Goal: Navigation & Orientation: Find specific page/section

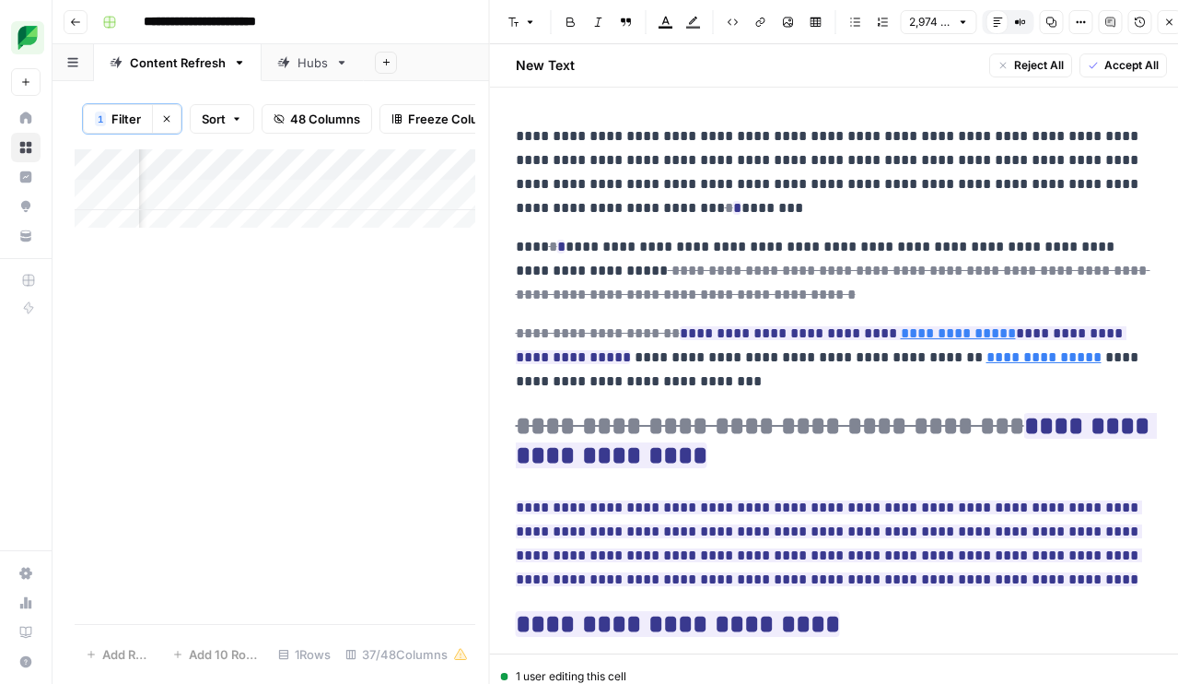
scroll to position [16167, 0]
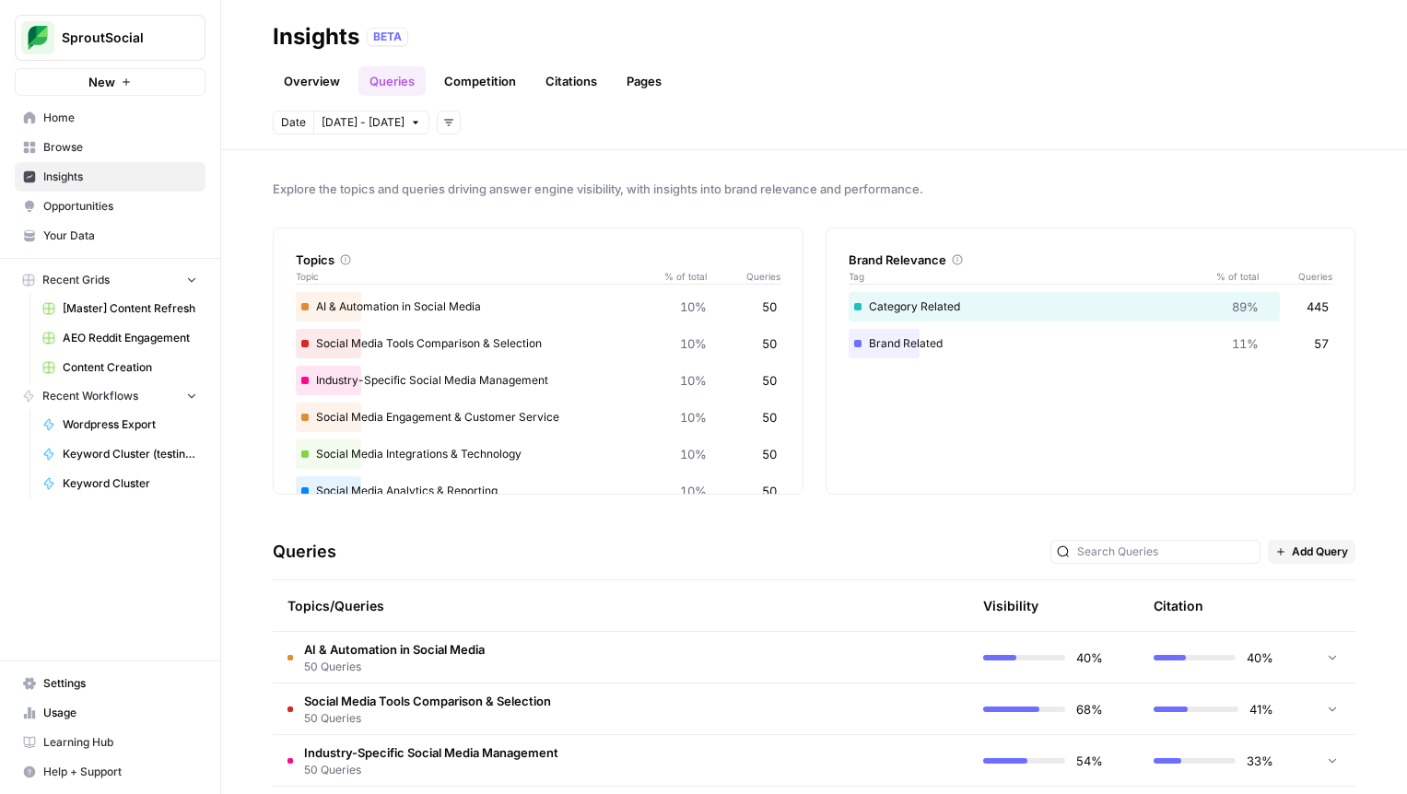
click at [79, 243] on span "Your Data" at bounding box center [120, 236] width 154 height 17
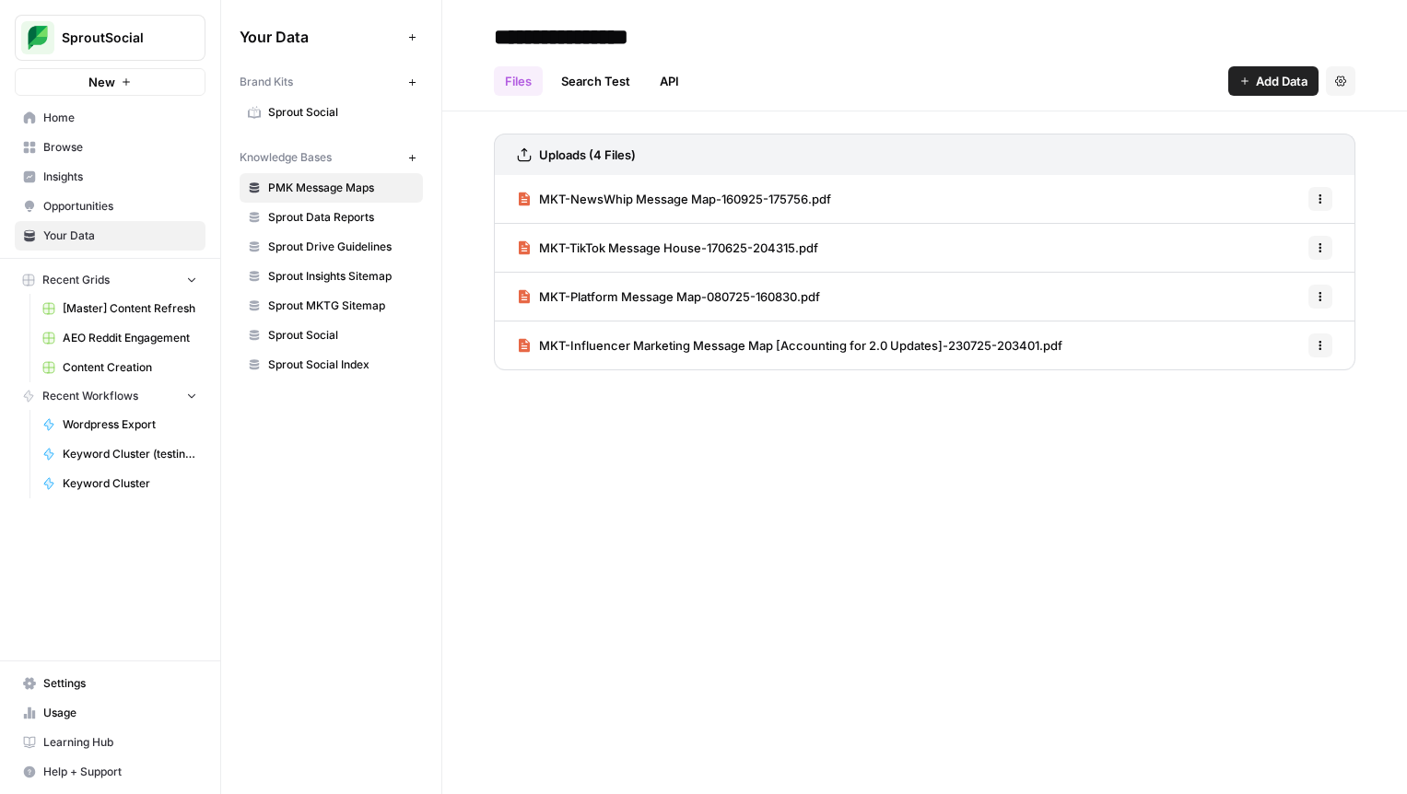
click at [412, 37] on icon "button" at bounding box center [411, 36] width 6 height 6
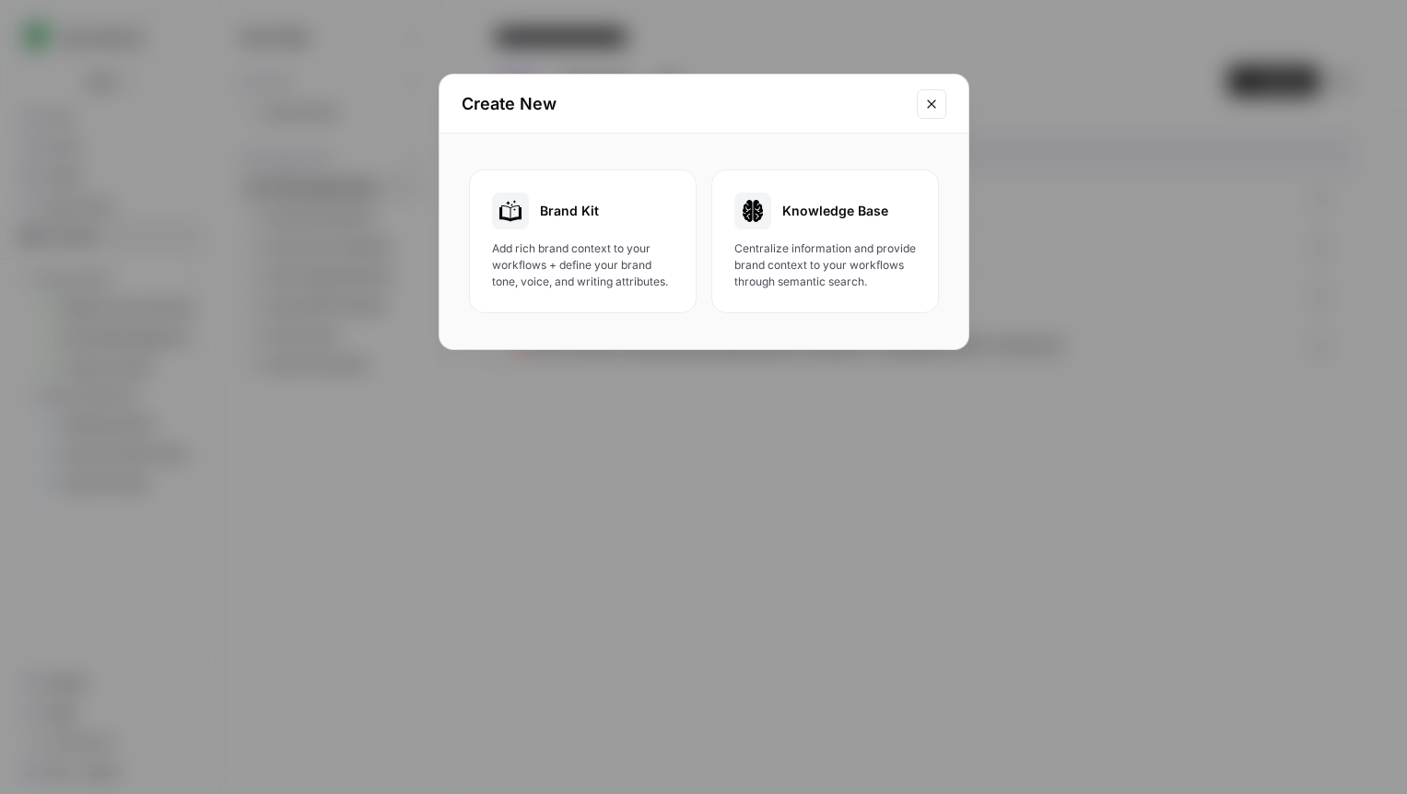
click at [934, 100] on icon "Close modal" at bounding box center [931, 104] width 8 height 8
